Goal: Find specific page/section: Find specific page/section

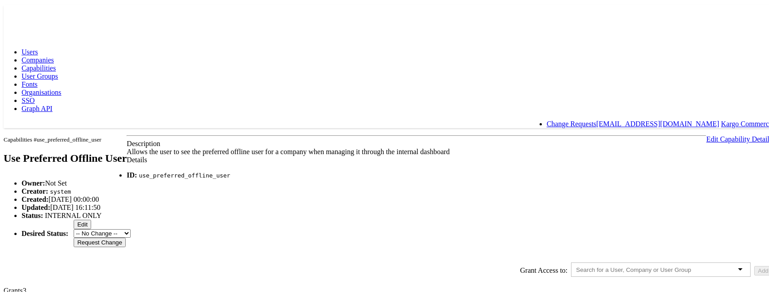
scroll to position [14, 0]
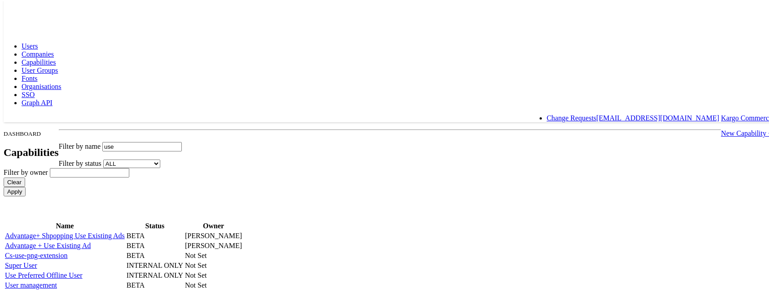
scroll to position [83, 0]
click at [83, 270] on link "Use Preferred Offline User" at bounding box center [44, 274] width 78 height 8
